Goal: Information Seeking & Learning: Compare options

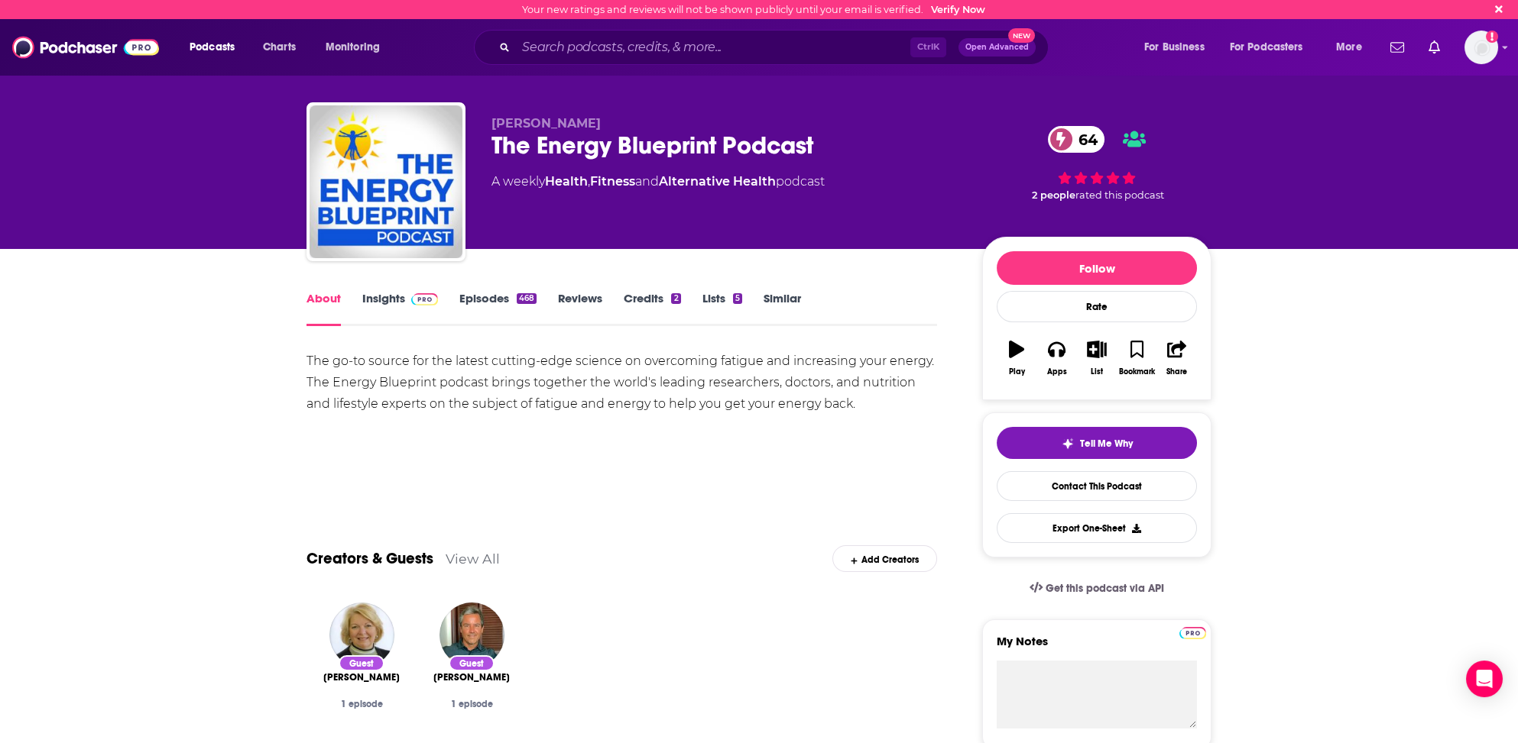
click at [377, 295] on link "Insights" at bounding box center [400, 308] width 76 height 35
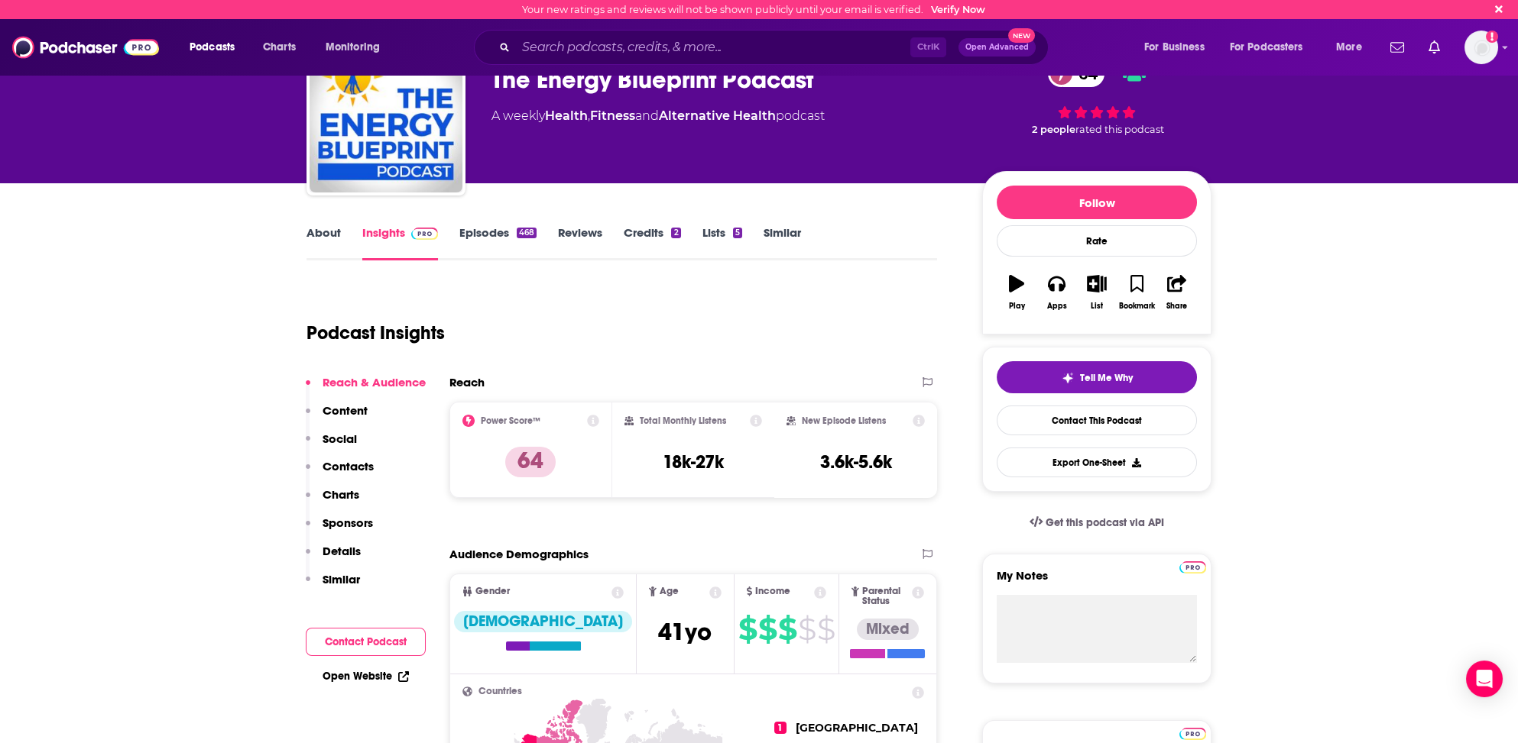
scroll to position [76, 0]
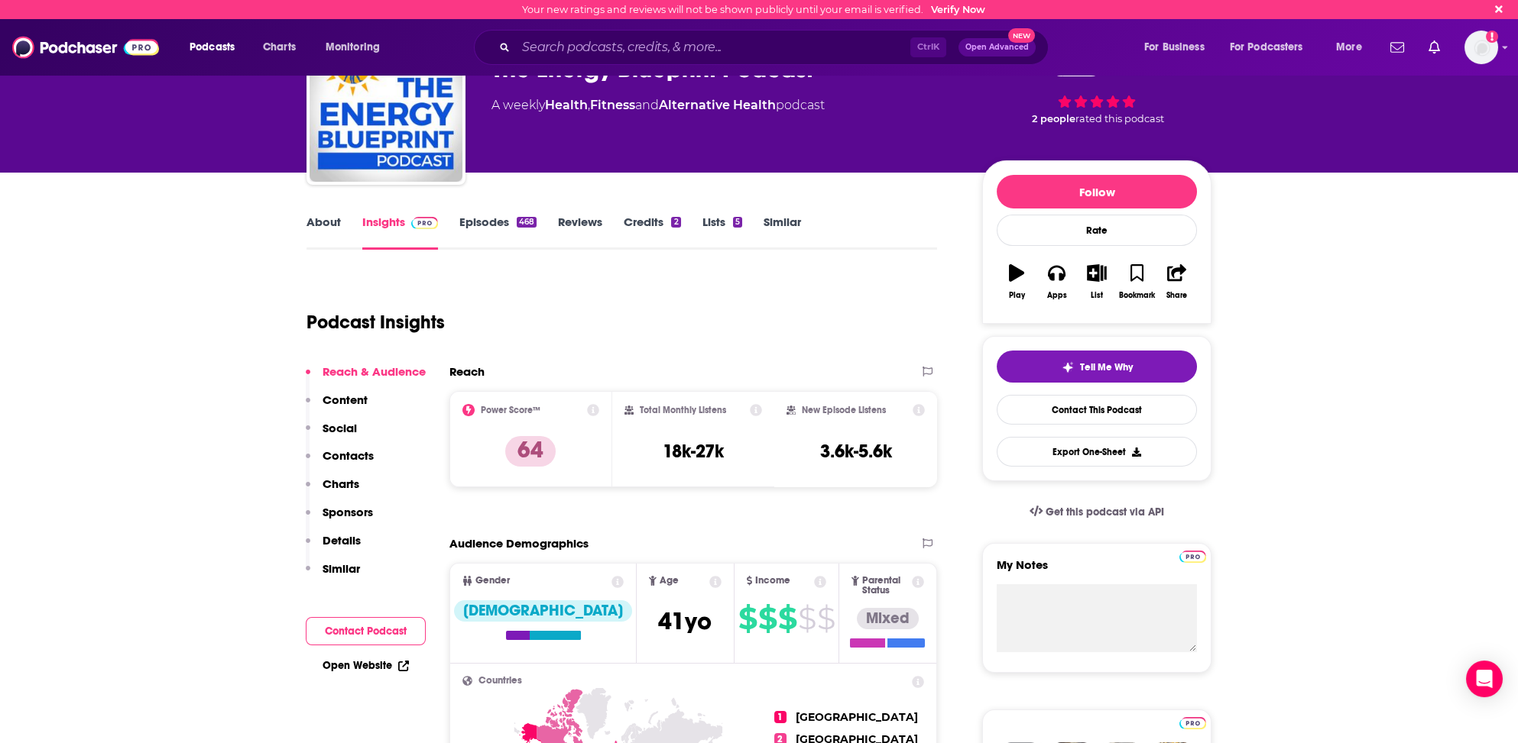
click at [355, 451] on p "Contacts" at bounding box center [347, 456] width 51 height 15
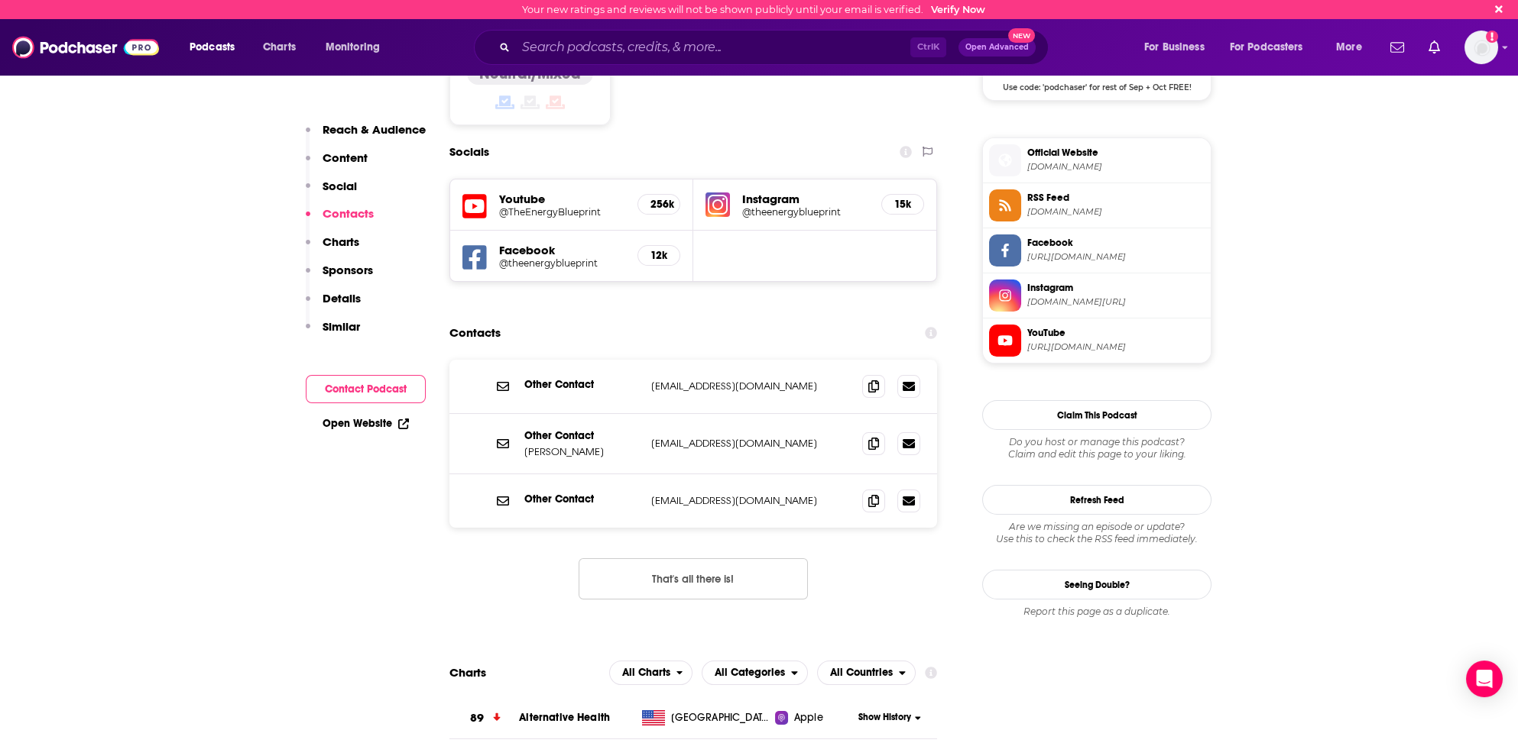
scroll to position [1307, 0]
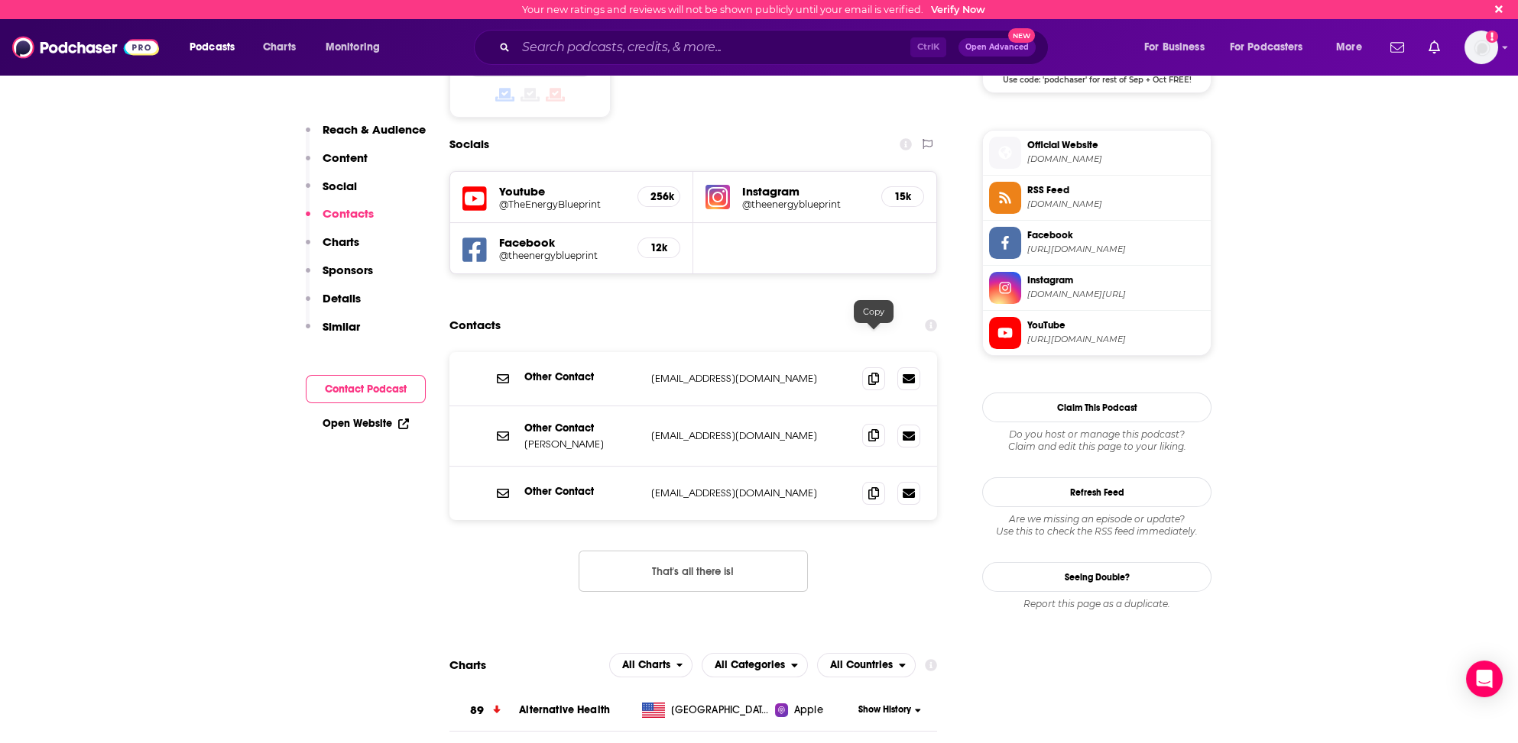
click at [876, 429] on icon at bounding box center [873, 435] width 11 height 12
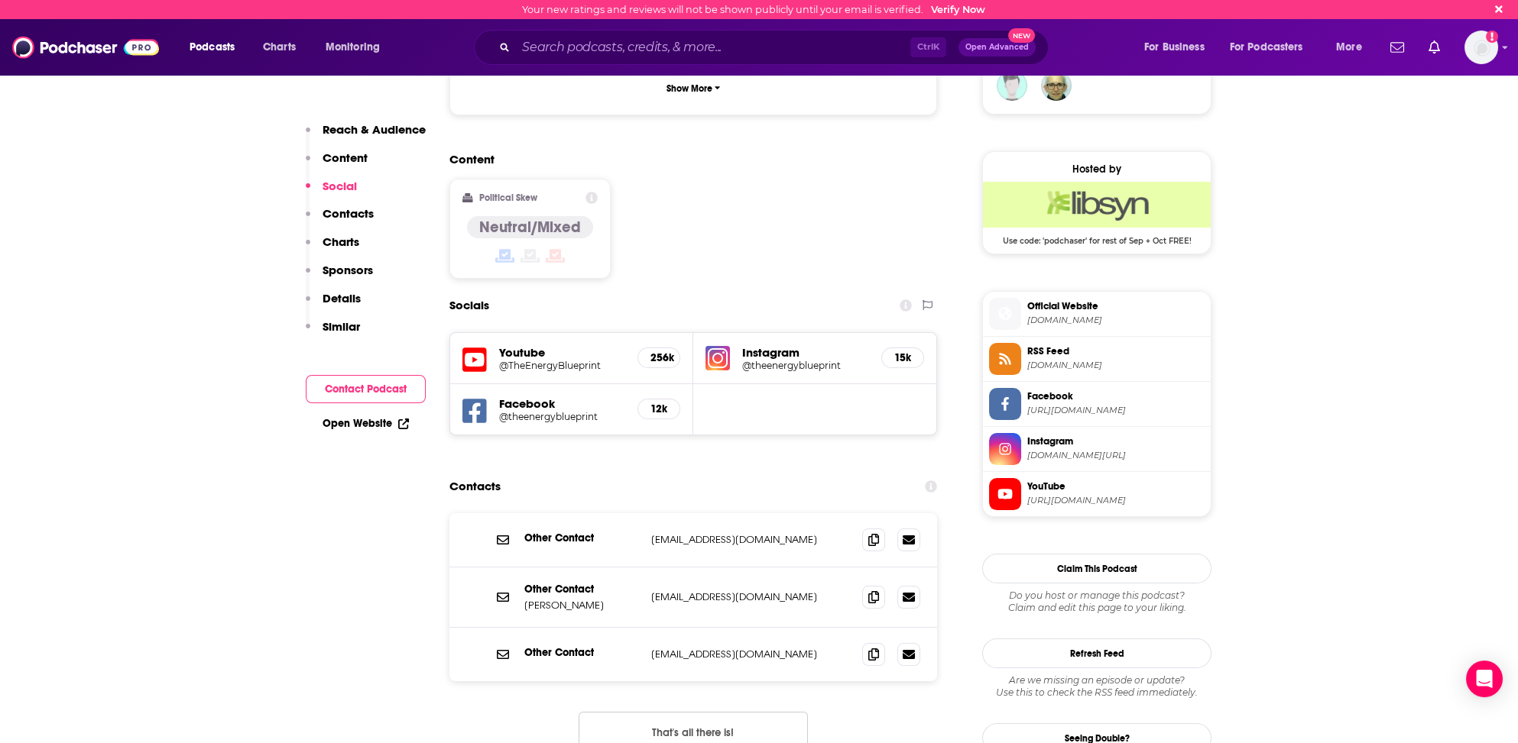
scroll to position [1154, 0]
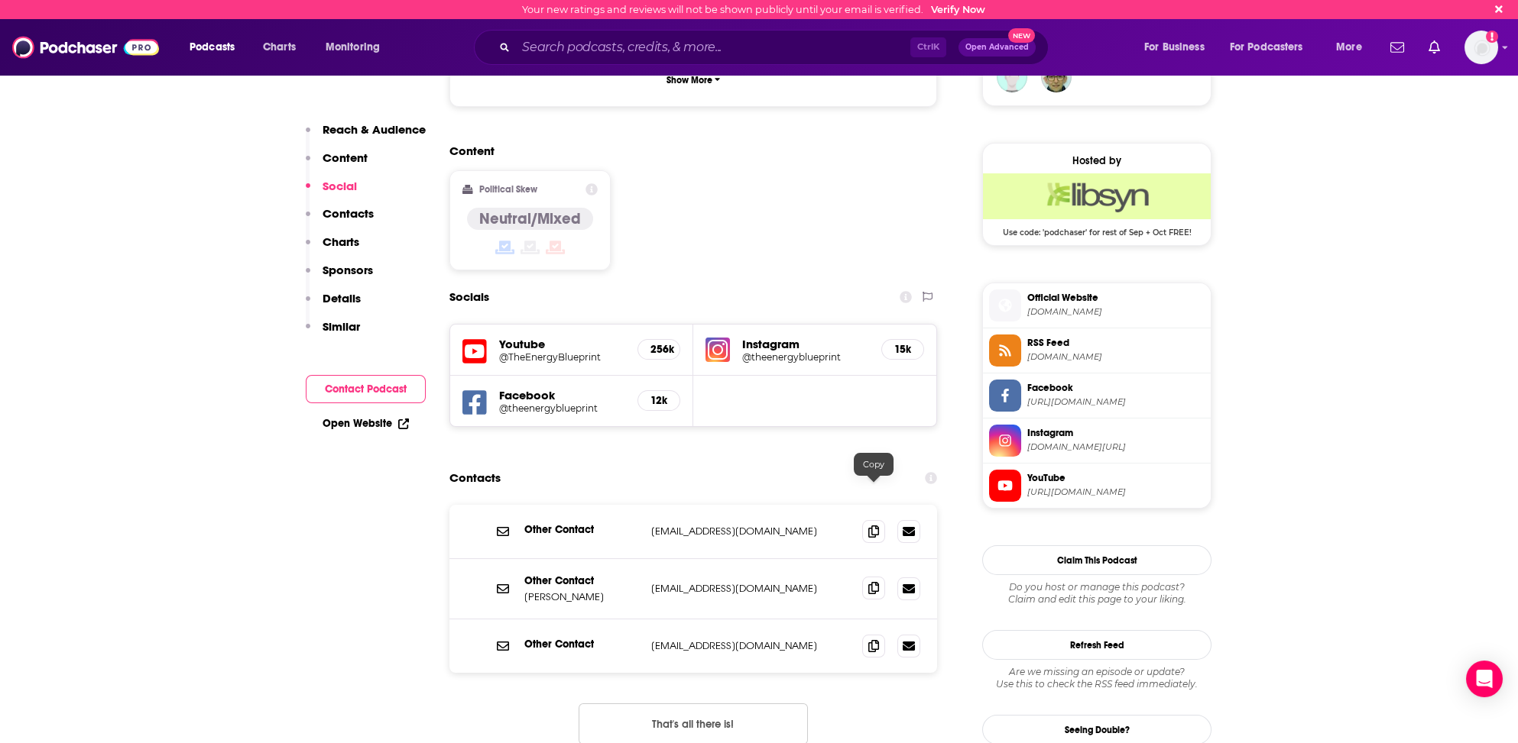
click at [871, 582] on icon at bounding box center [873, 588] width 11 height 12
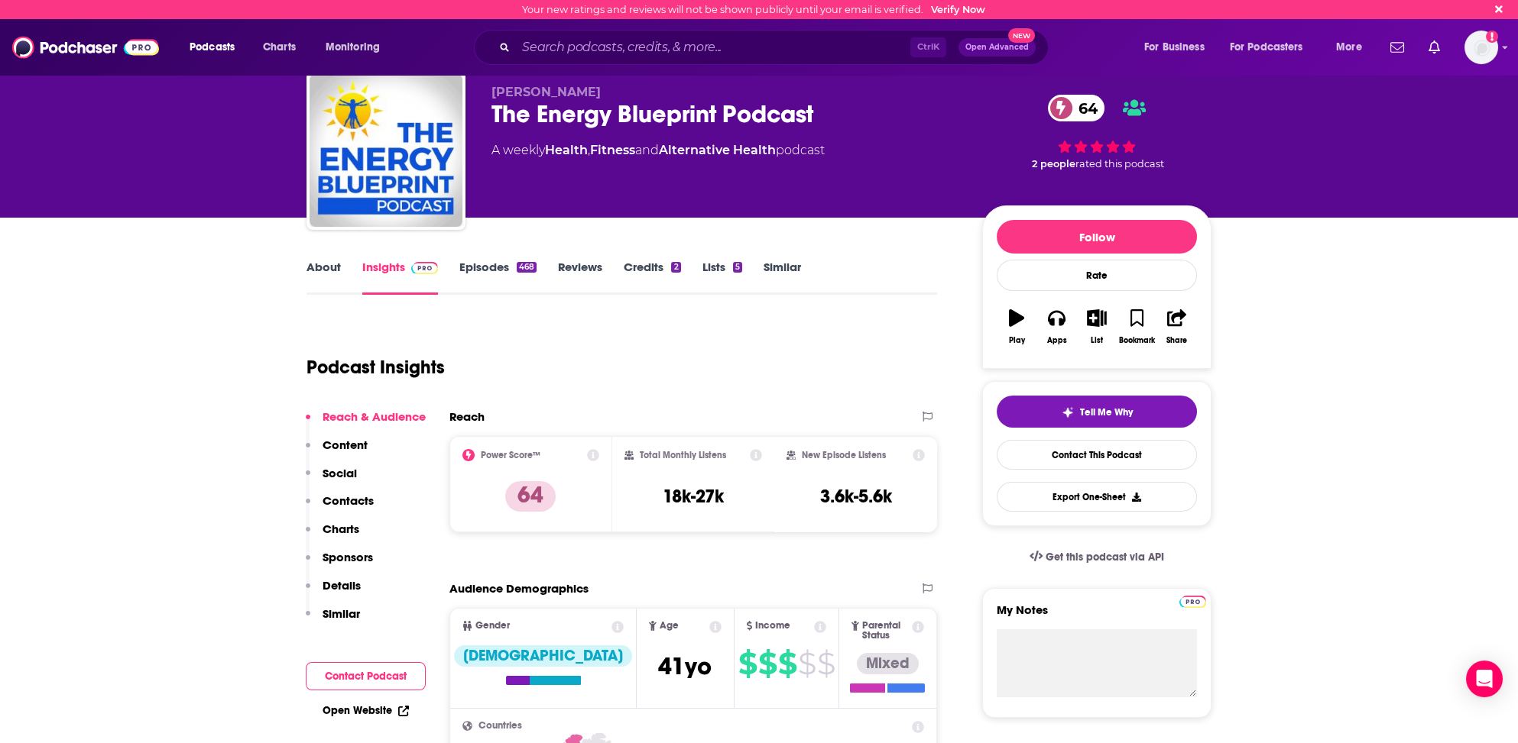
scroll to position [0, 0]
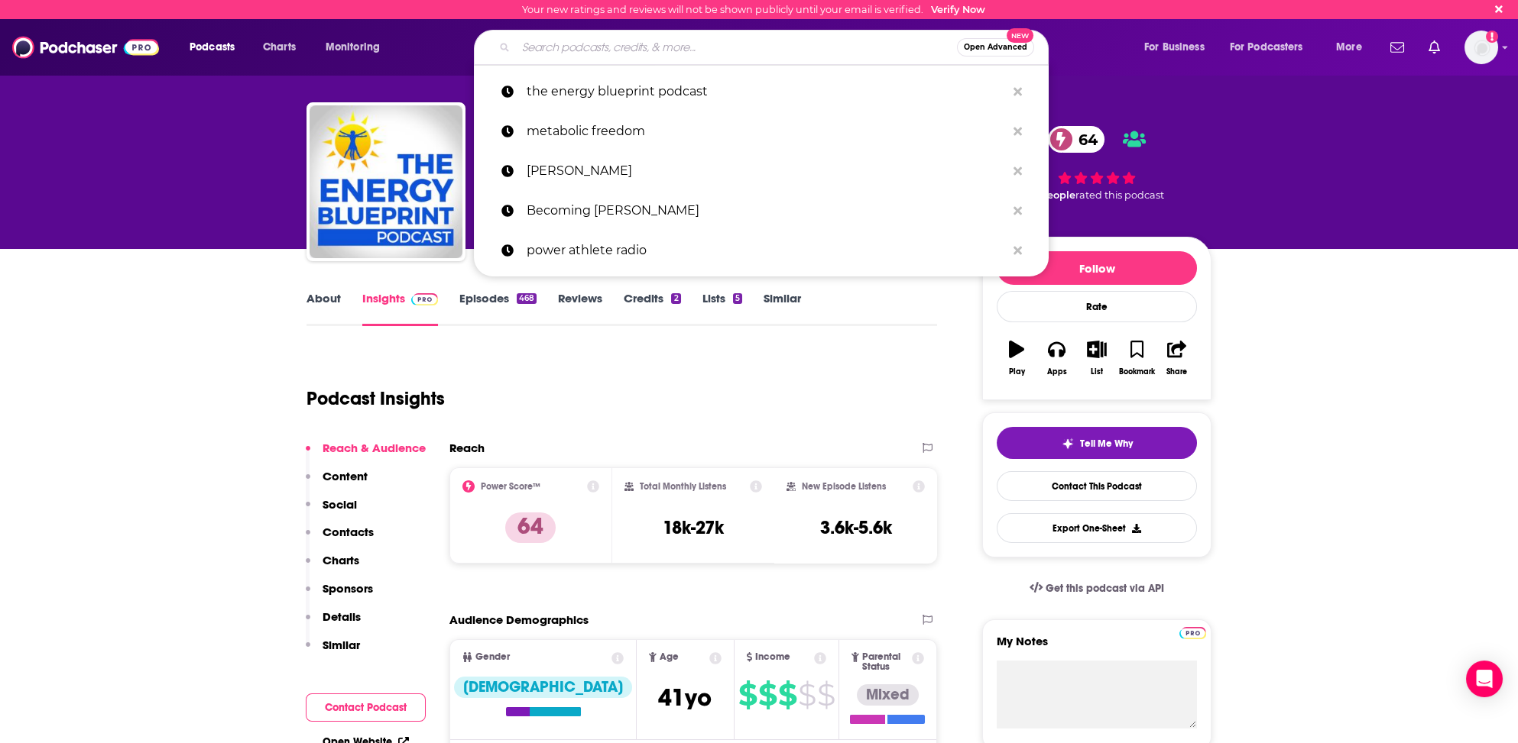
click at [530, 45] on input "Search podcasts, credits, & more..." at bounding box center [736, 47] width 441 height 24
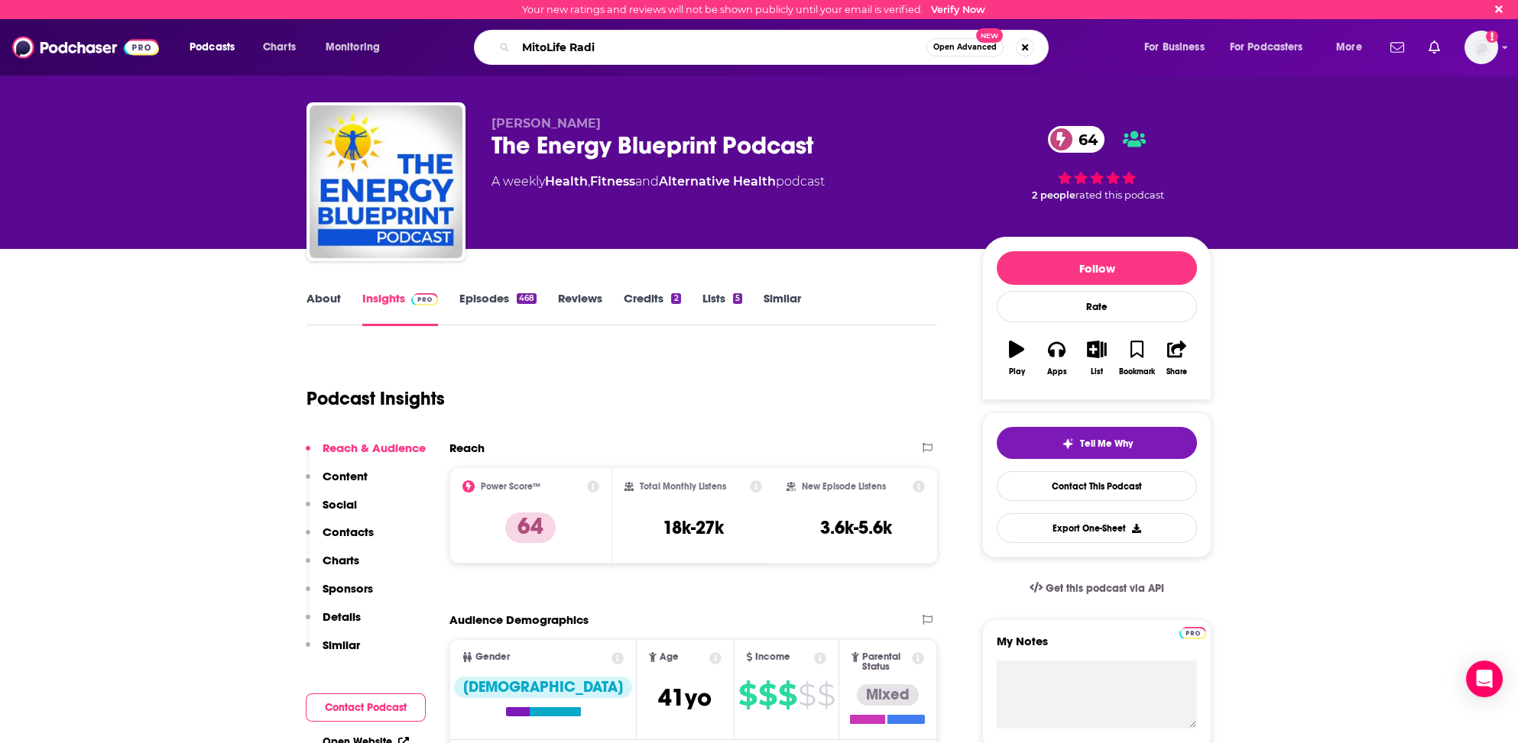
type input "MitoLife Radio"
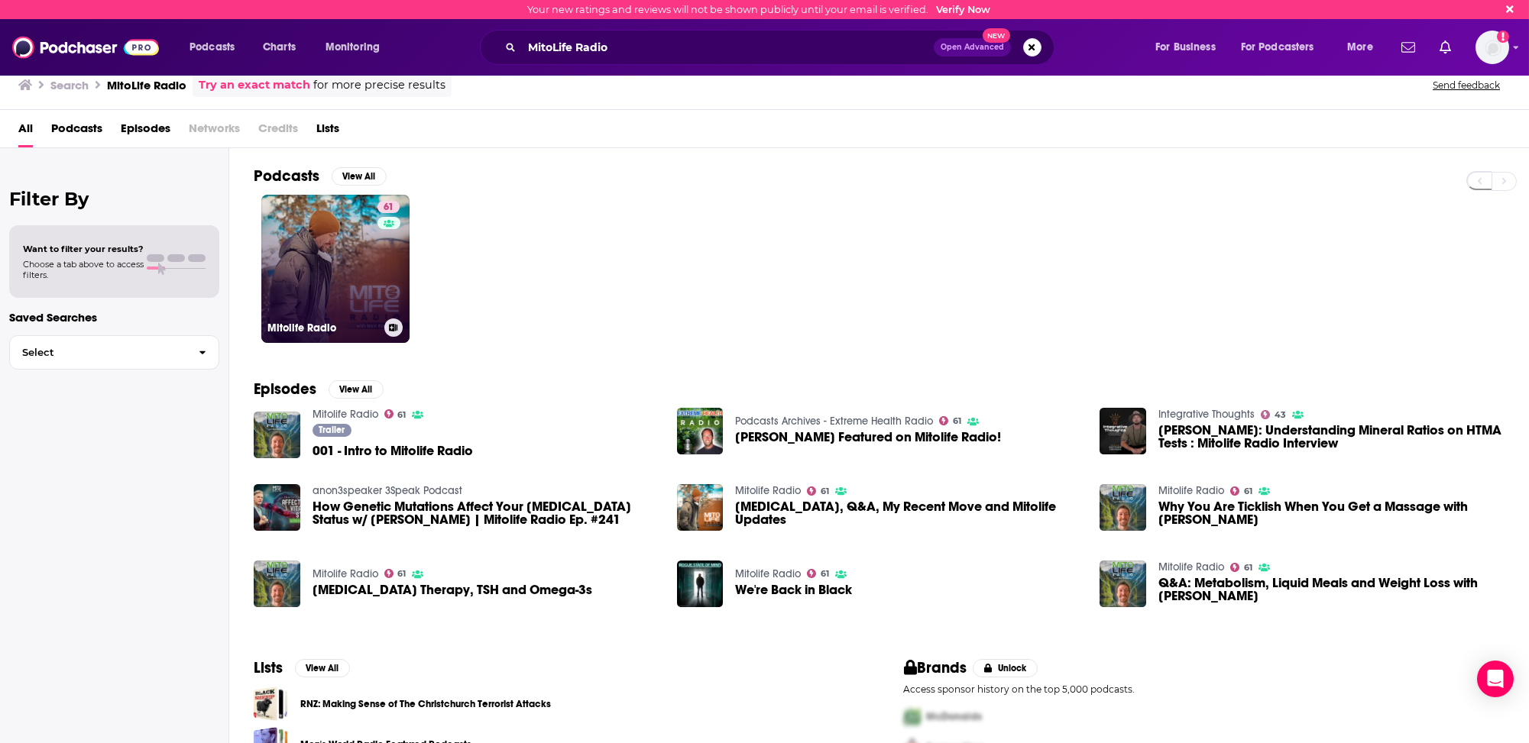
click at [285, 293] on link "61 Mitolife Radio" at bounding box center [335, 269] width 148 height 148
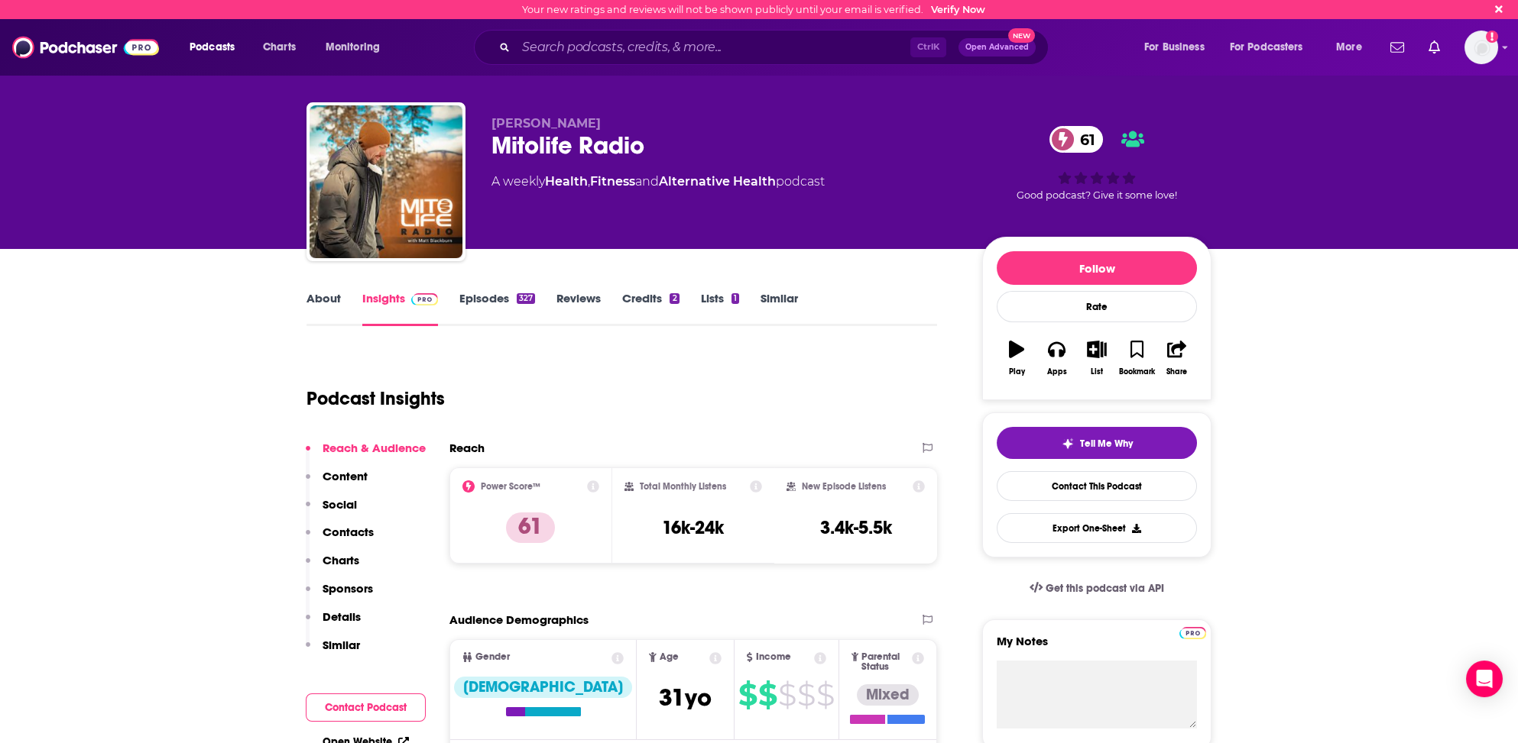
click at [323, 298] on link "About" at bounding box center [323, 308] width 34 height 35
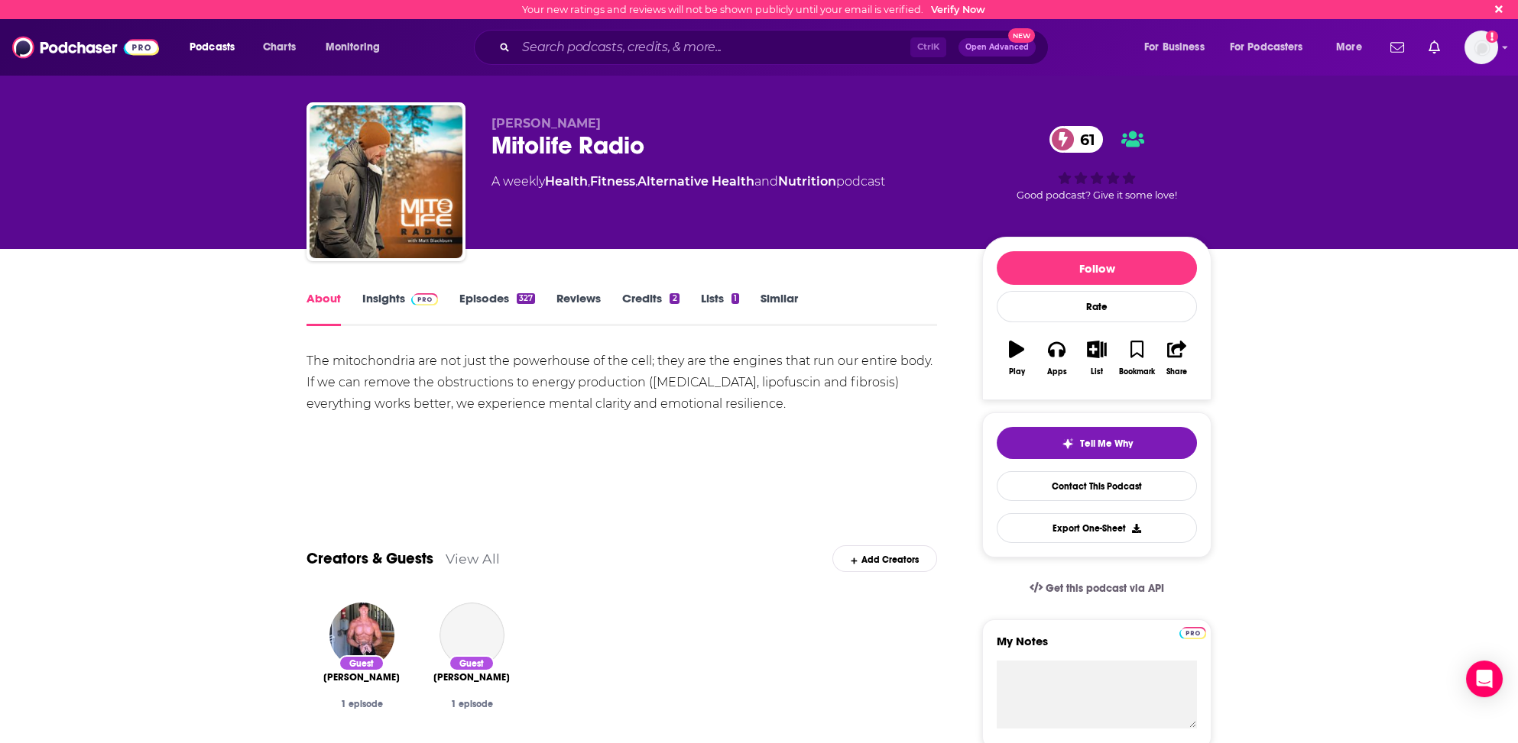
click at [373, 296] on link "Insights" at bounding box center [400, 308] width 76 height 35
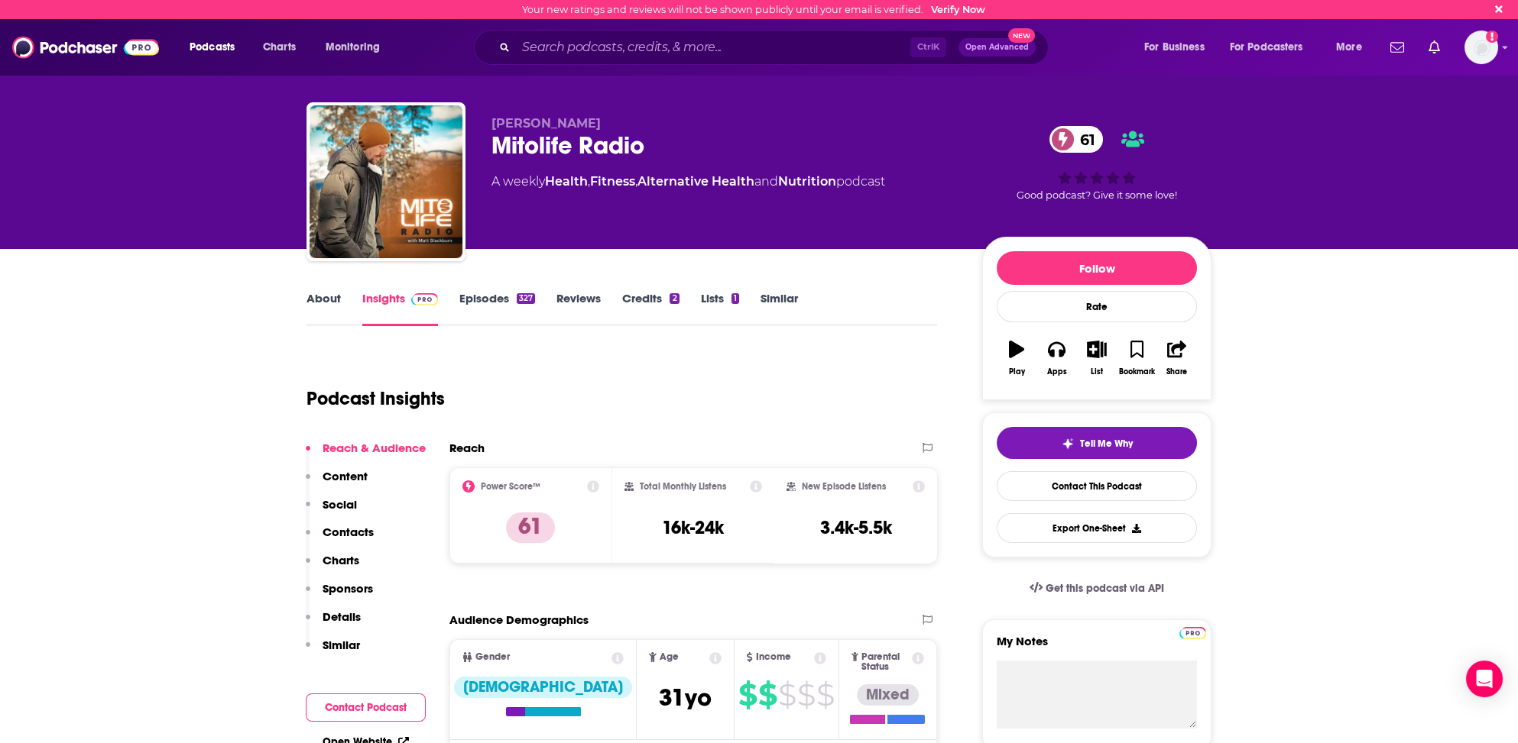
click at [352, 528] on p "Contacts" at bounding box center [347, 532] width 51 height 15
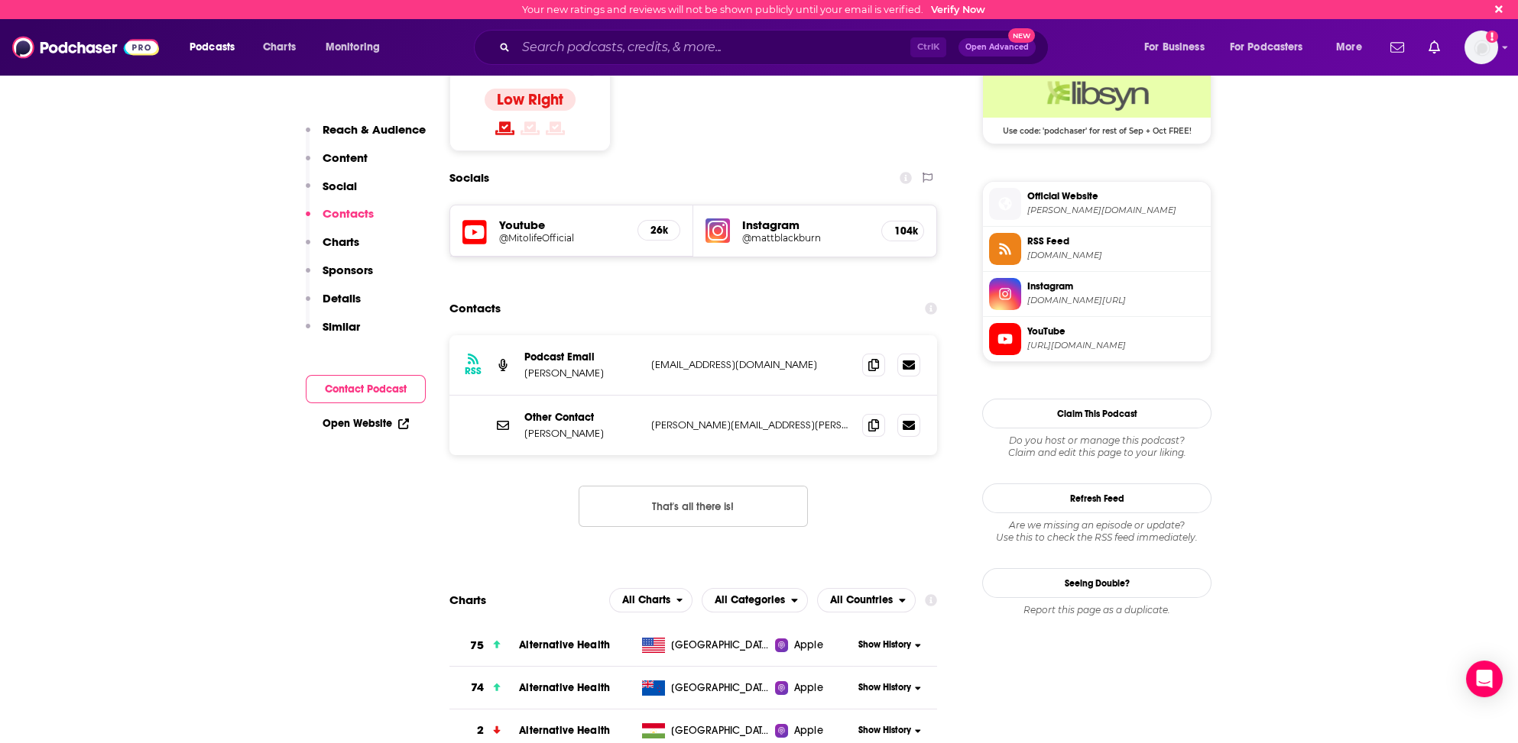
scroll to position [1256, 0]
click at [870, 358] on icon at bounding box center [873, 364] width 11 height 12
click at [535, 43] on input "Search podcasts, credits, & more..." at bounding box center [713, 47] width 394 height 24
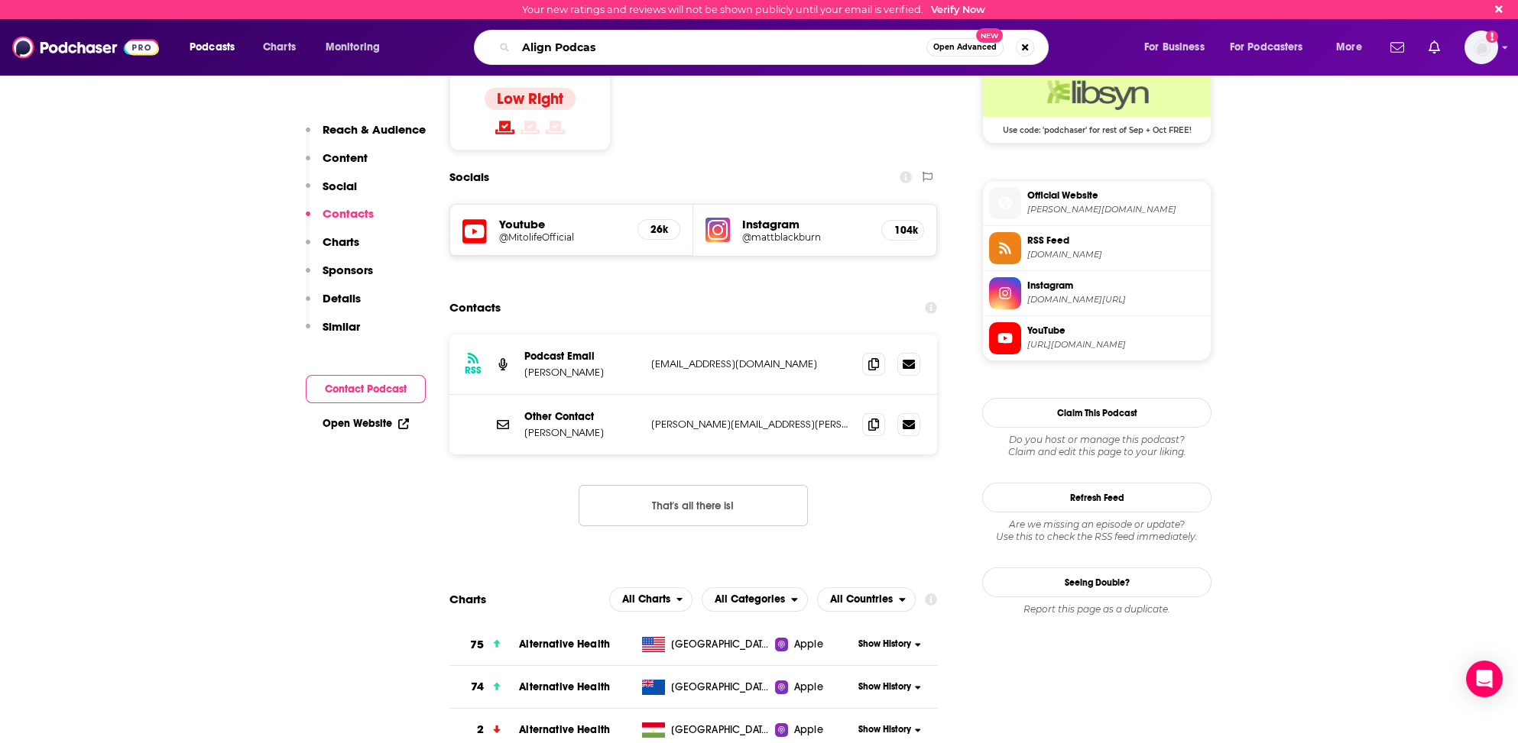
type input "Align Podcast"
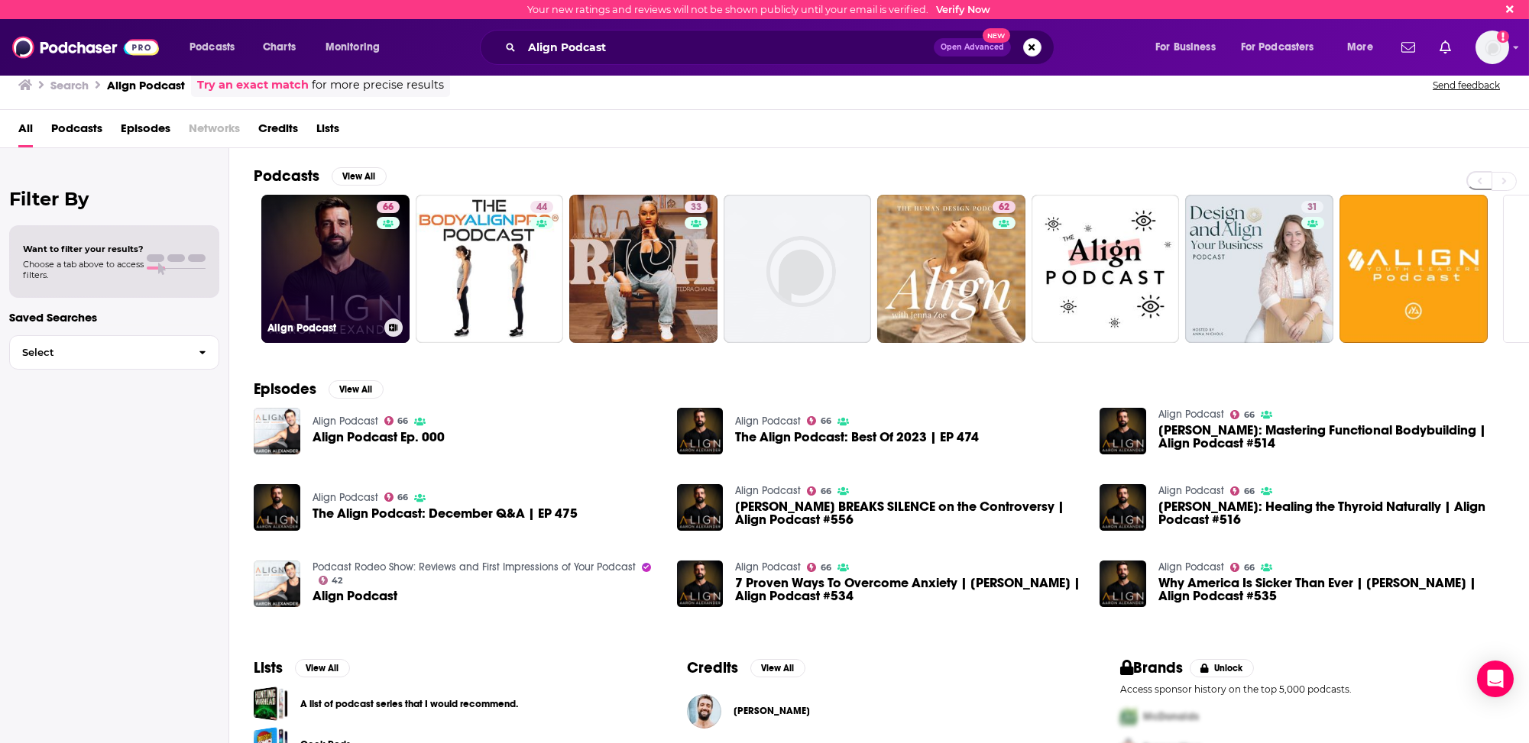
click at [332, 303] on link "66 Align Podcast" at bounding box center [335, 269] width 148 height 148
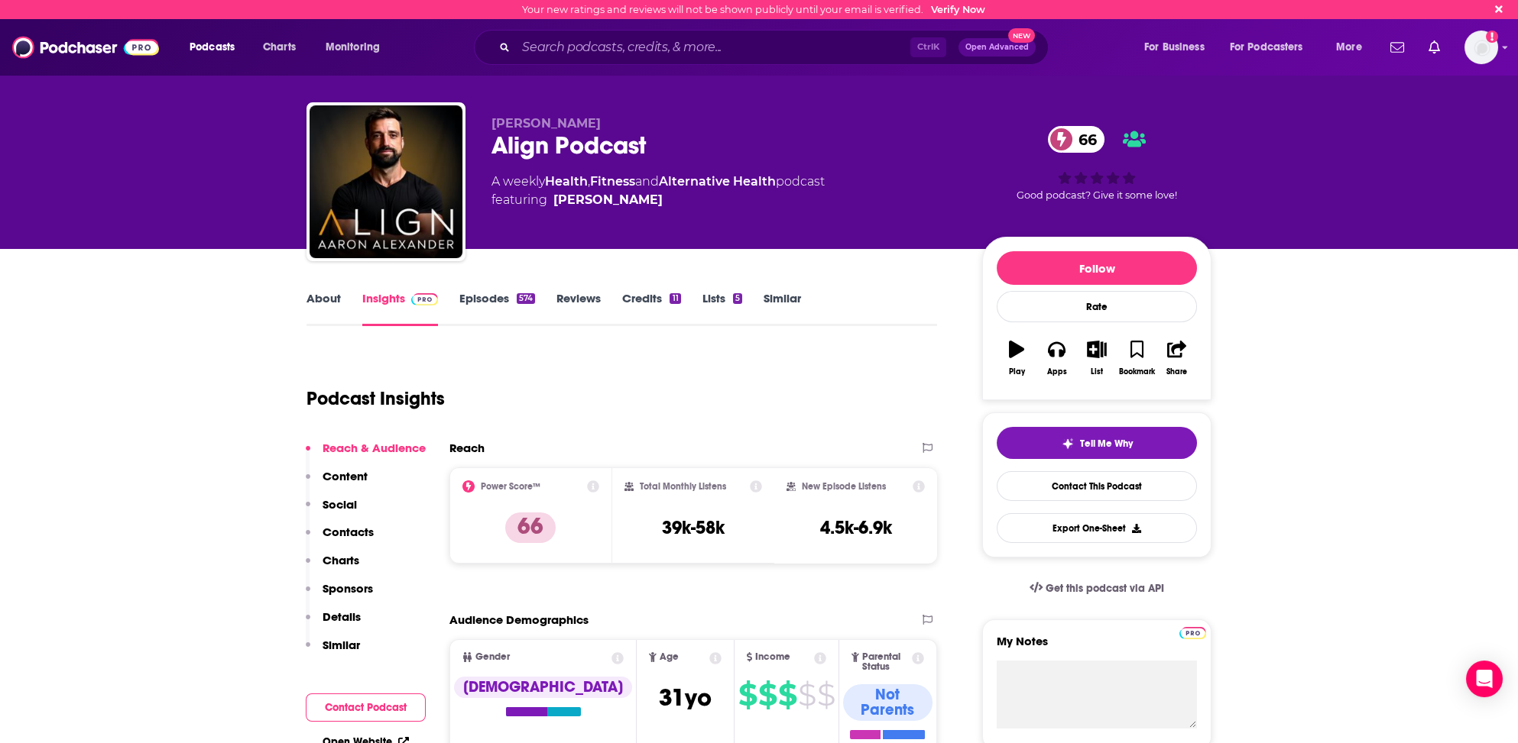
click at [323, 297] on link "About" at bounding box center [323, 308] width 34 height 35
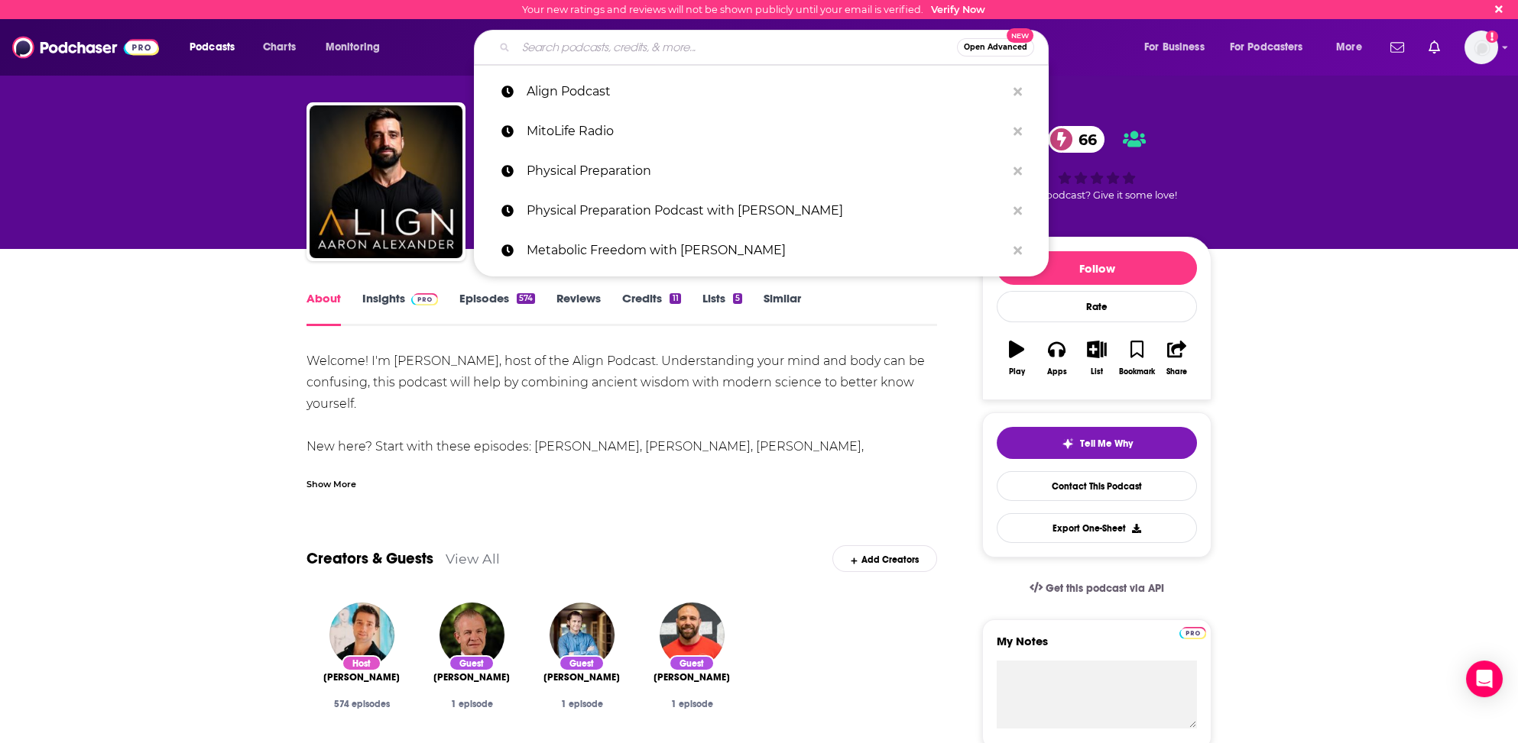
click at [591, 47] on input "Search podcasts, credits, & more..." at bounding box center [736, 47] width 441 height 24
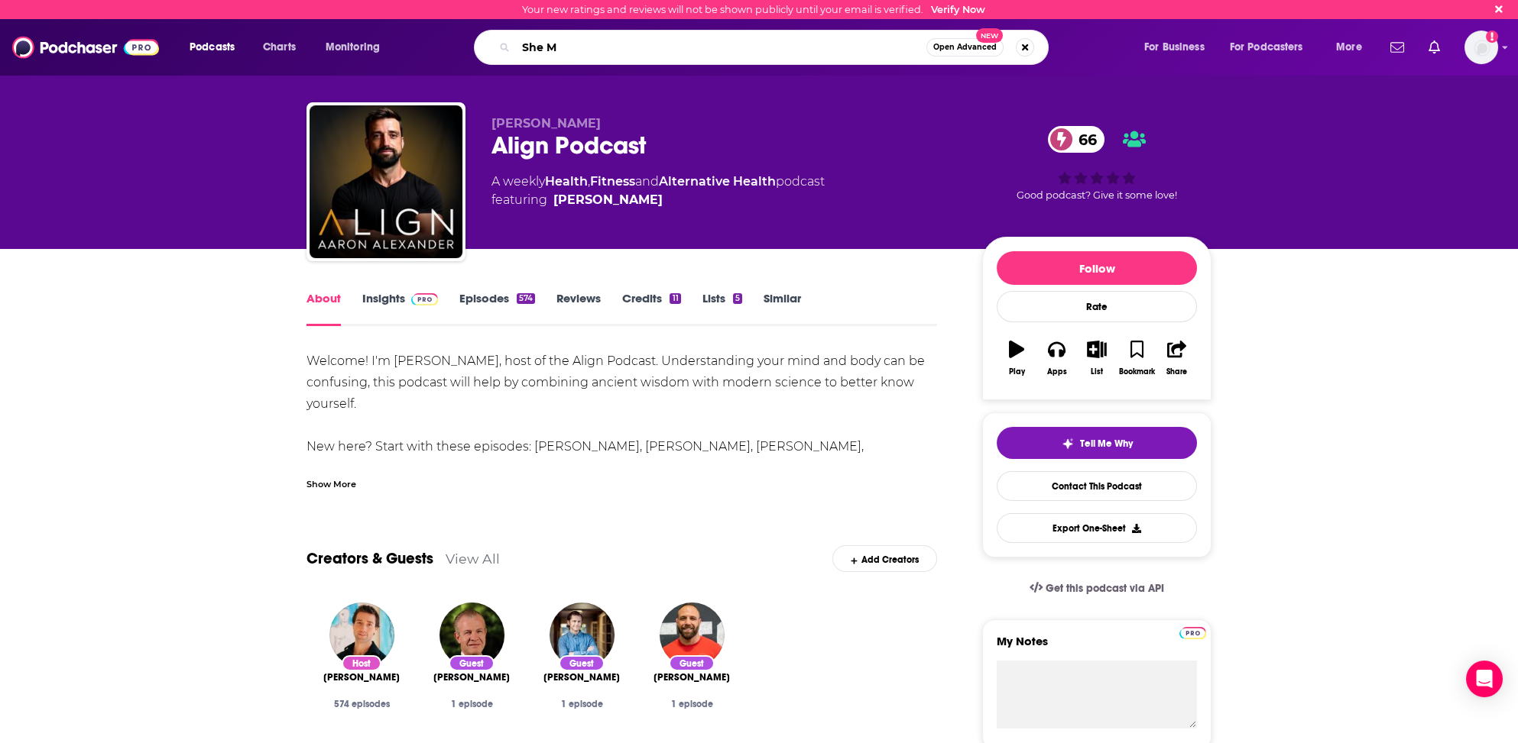
type input "She MD"
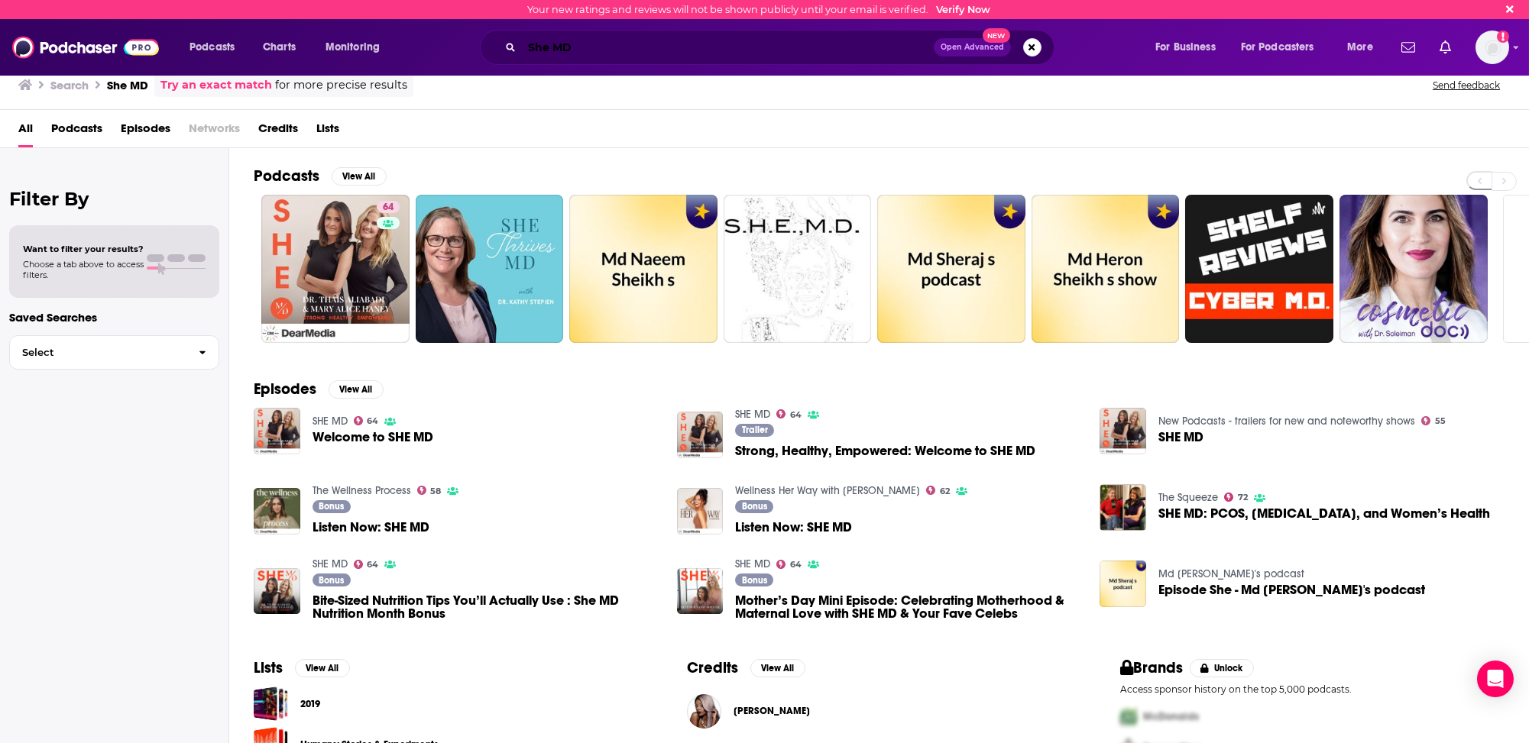
click at [579, 48] on input "She MD" at bounding box center [728, 47] width 412 height 24
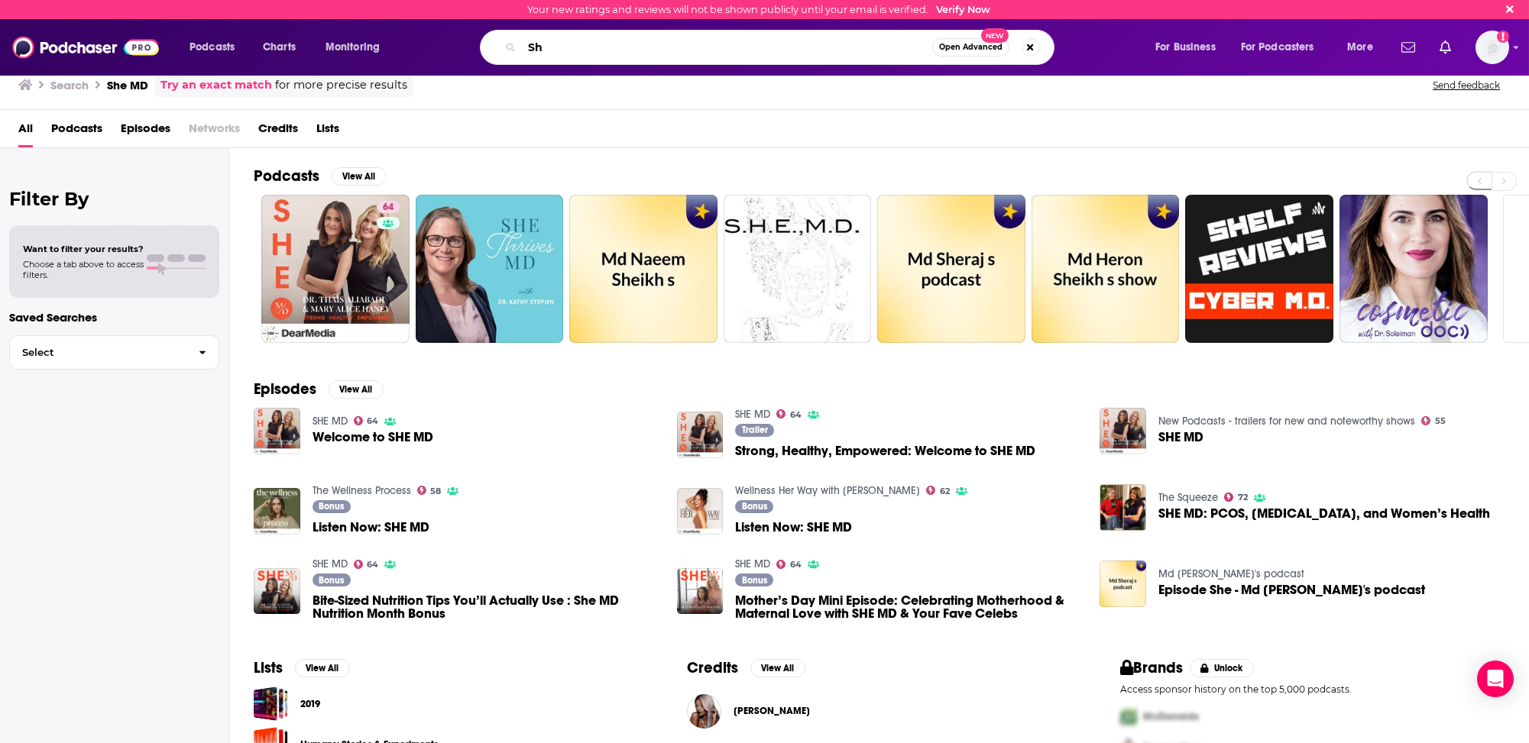
type input "S"
type input "Mitolife Radio"
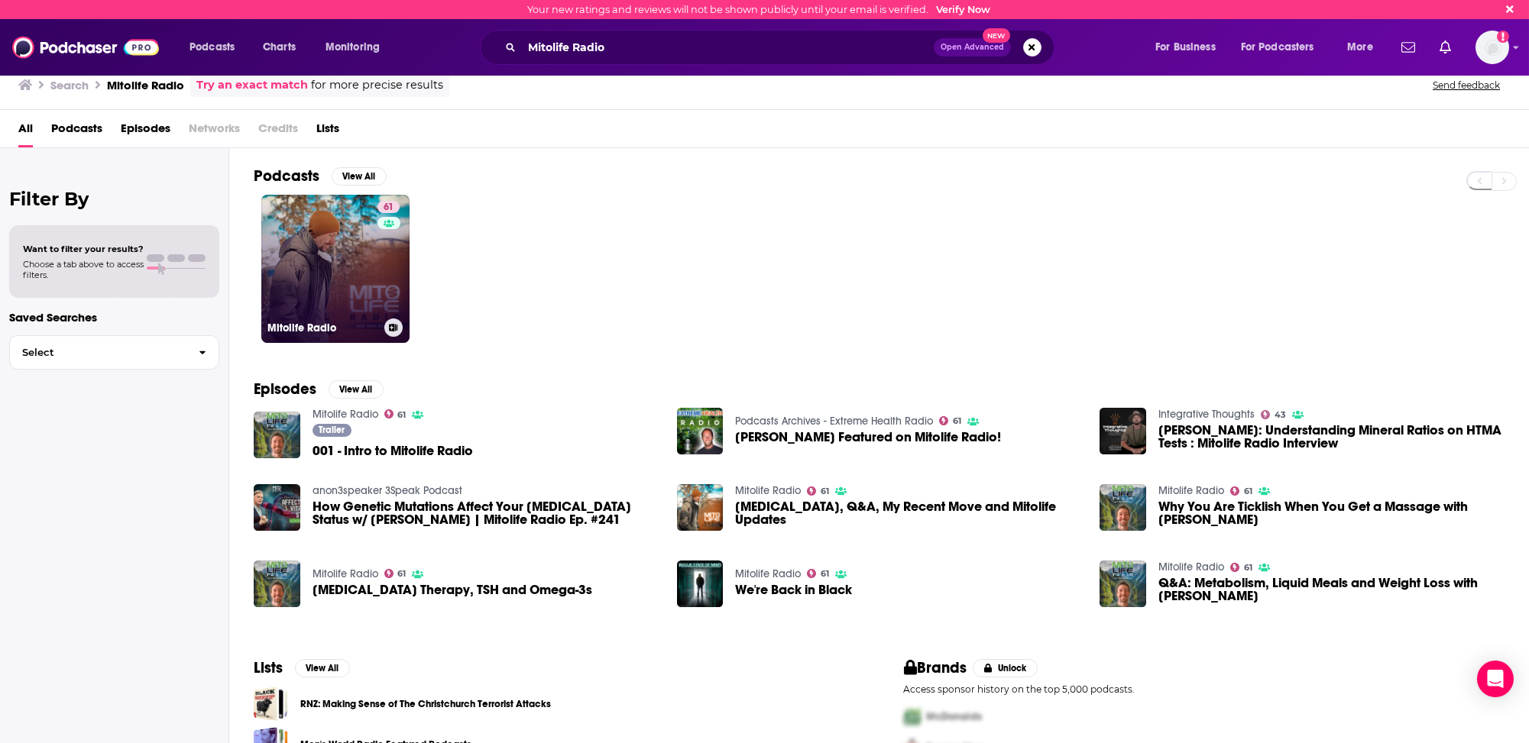
click at [347, 296] on link "61 Mitolife Radio" at bounding box center [335, 269] width 148 height 148
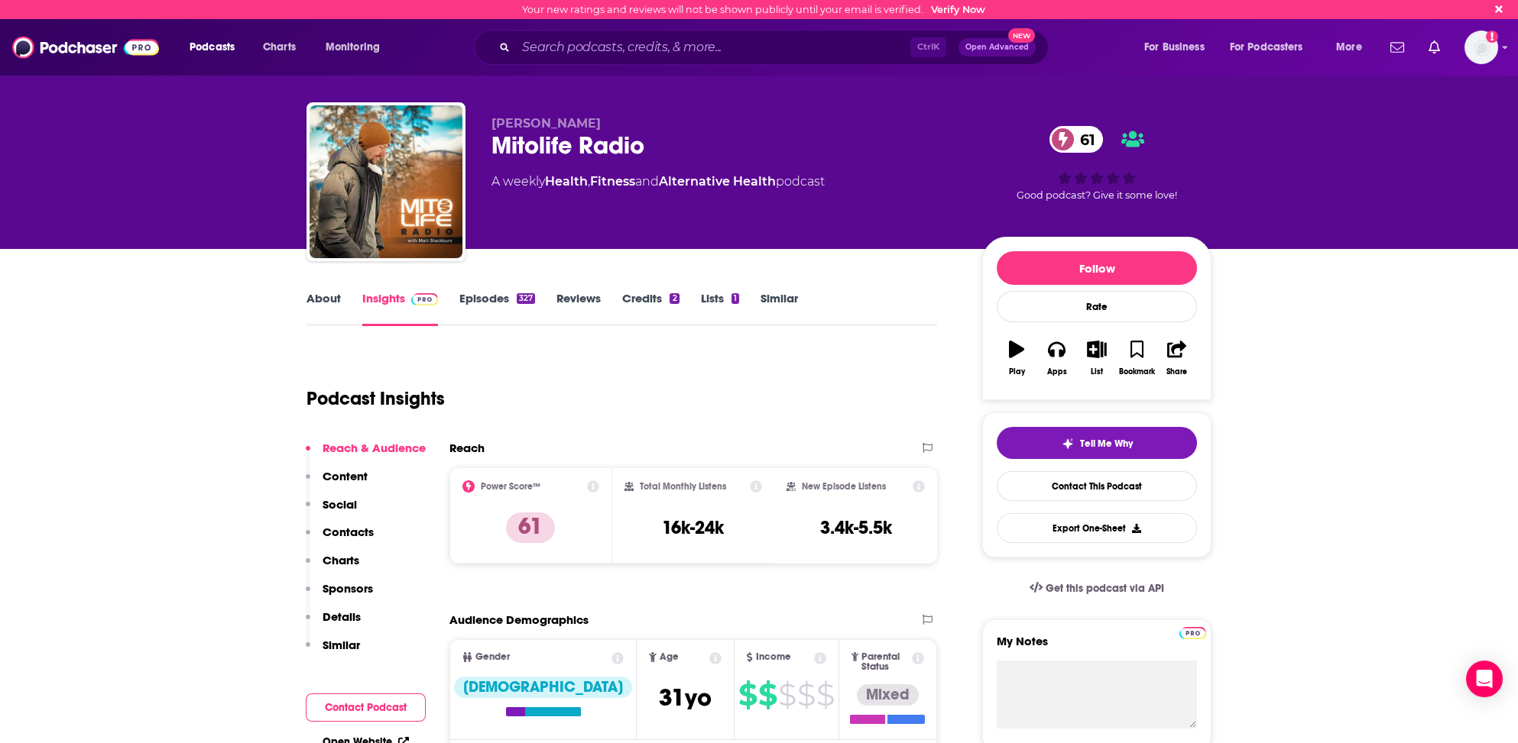
click at [778, 296] on link "Similar" at bounding box center [778, 308] width 37 height 35
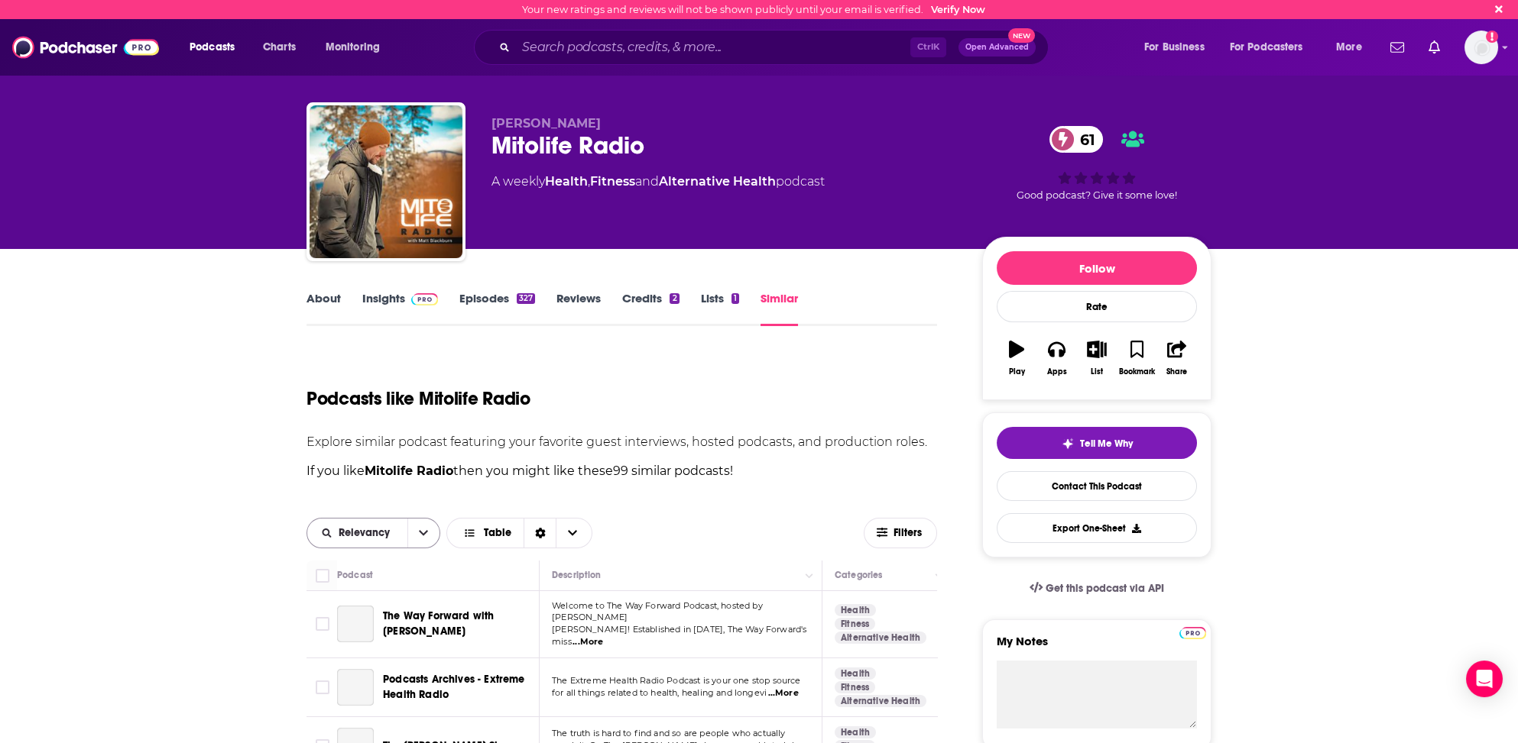
scroll to position [153, 0]
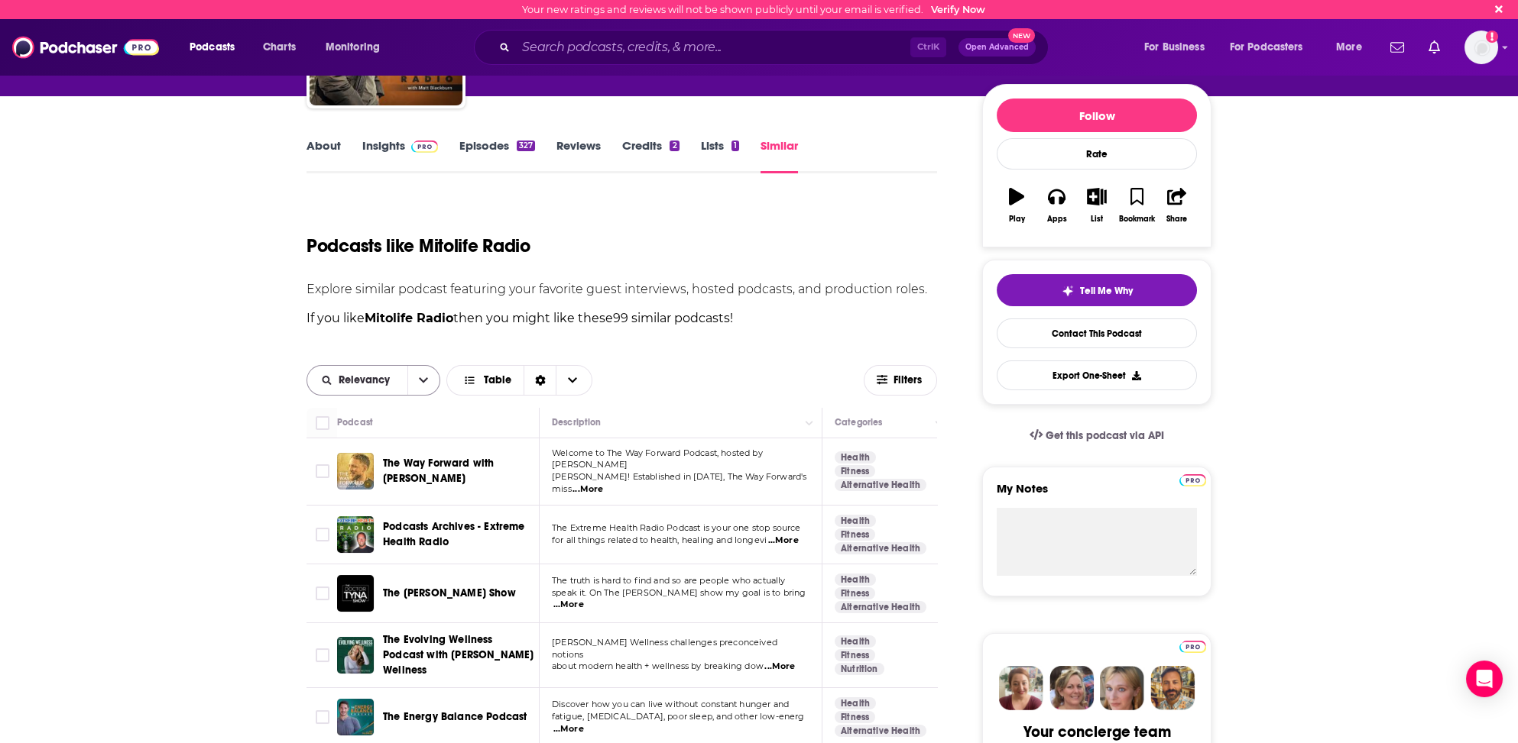
click at [361, 384] on span "Relevancy" at bounding box center [366, 380] width 57 height 11
click at [358, 484] on span "Power Score" at bounding box center [383, 485] width 90 height 8
